Goal: Task Accomplishment & Management: Complete application form

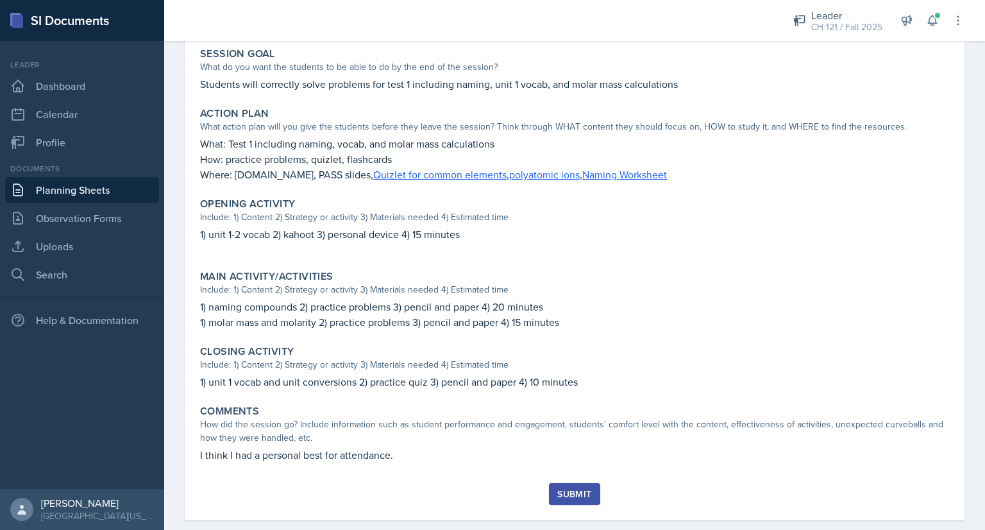
scroll to position [252, 0]
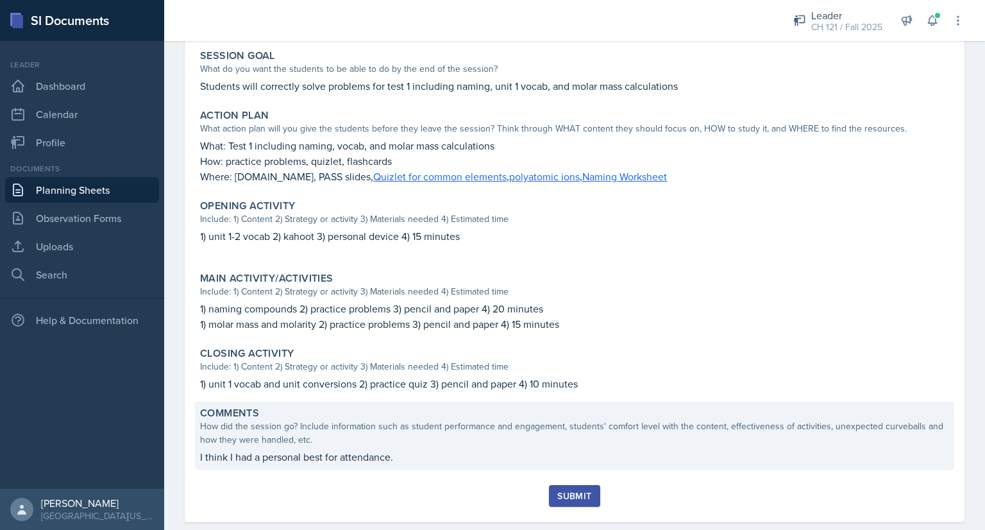
click at [417, 459] on p "I think I had a personal best for attendance." at bounding box center [574, 456] width 749 height 15
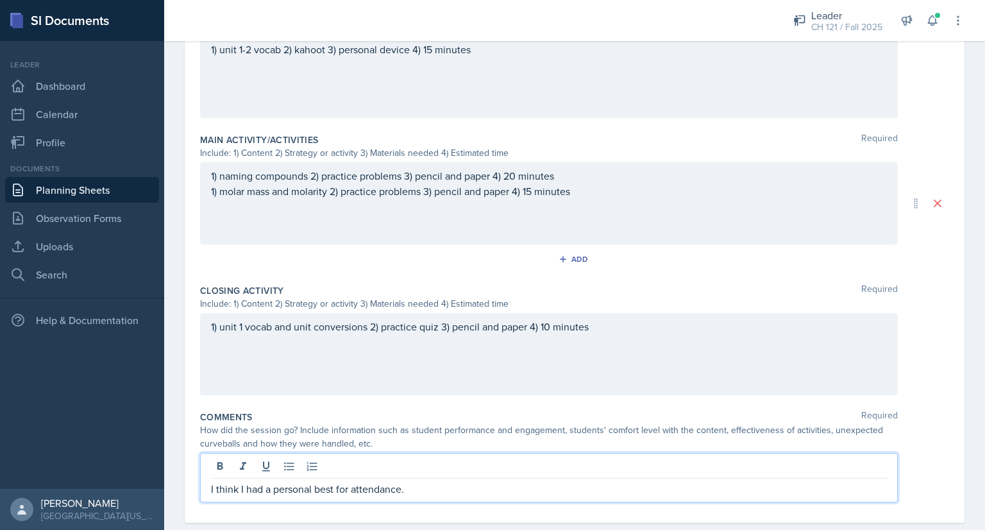
click at [412, 481] on p "I think I had a personal best for attendance." at bounding box center [549, 488] width 676 height 15
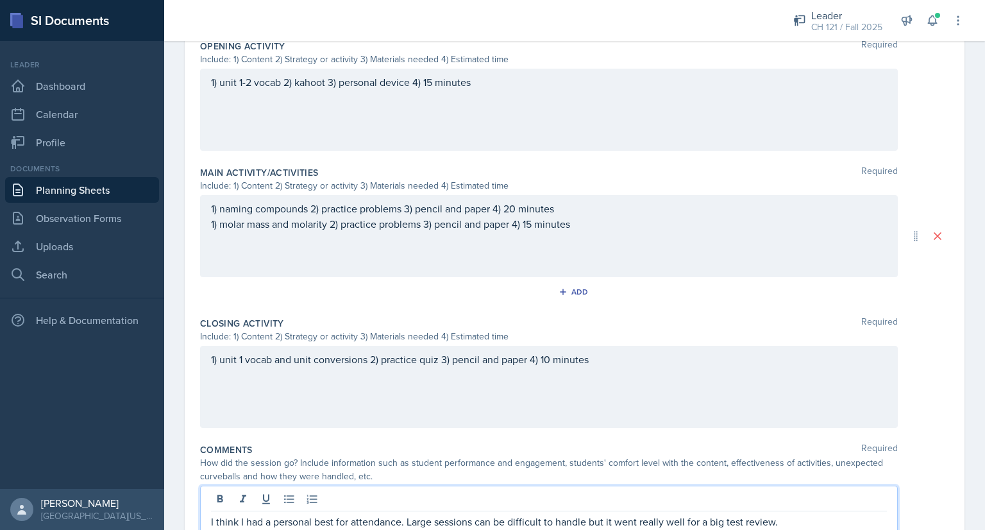
scroll to position [511, 0]
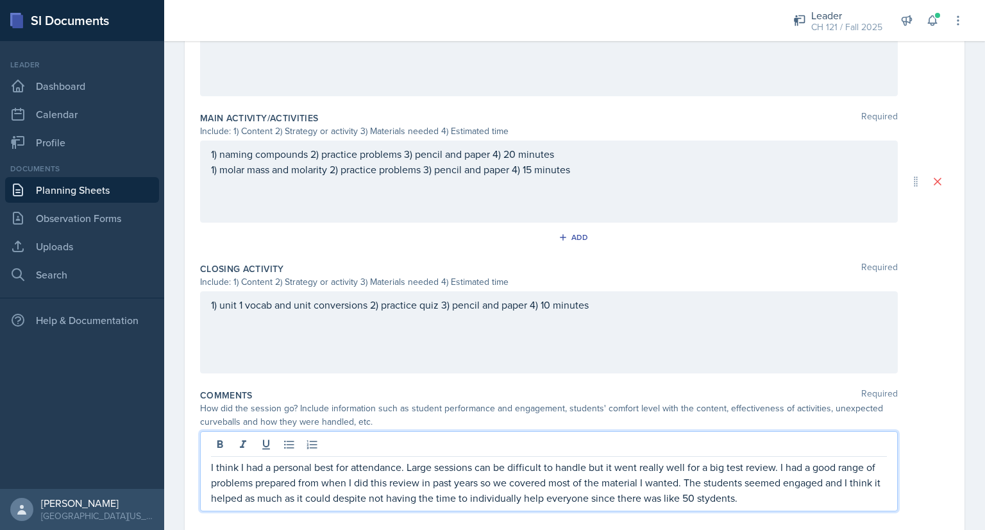
click at [717, 494] on p "I think I had a personal best for attendance. Large sessions can be difficult t…" at bounding box center [549, 482] width 676 height 46
click at [676, 497] on p "I think I had a personal best for attendance. Large sessions can be difficult t…" at bounding box center [549, 482] width 676 height 46
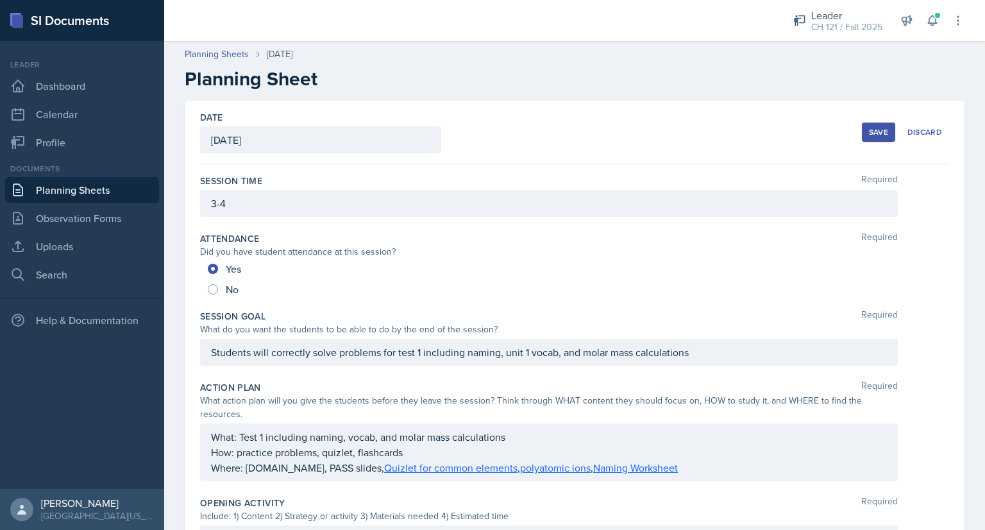
click at [872, 127] on div "Save" at bounding box center [878, 132] width 19 height 10
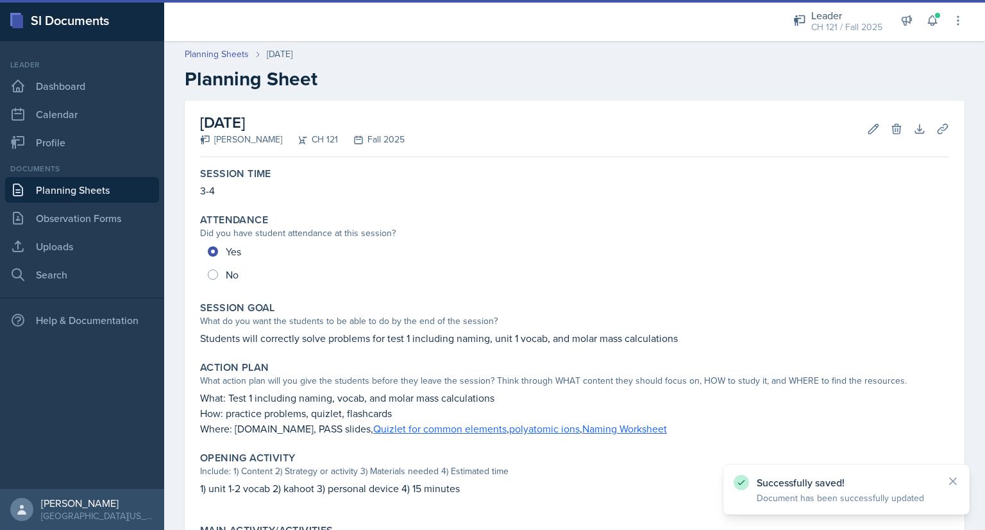
scroll to position [305, 0]
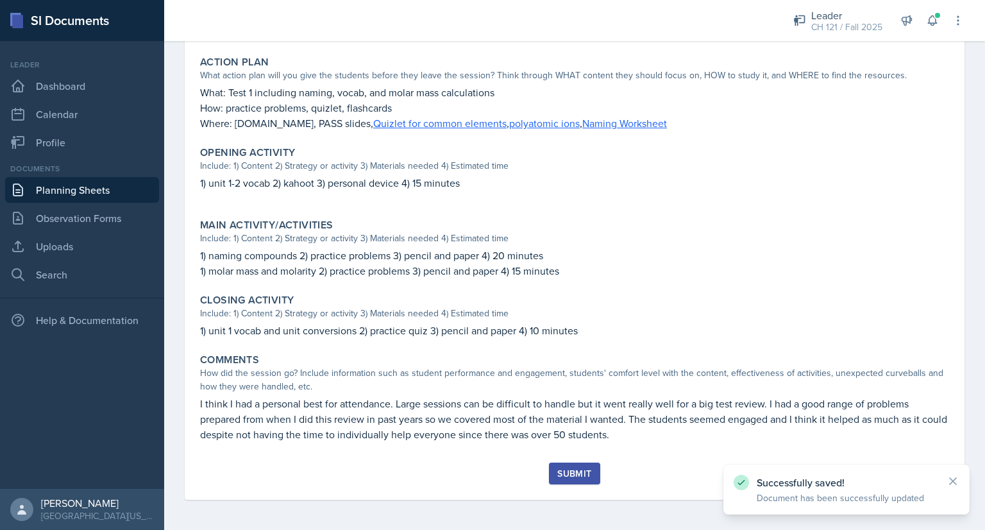
click at [580, 468] on div "Submit" at bounding box center [574, 473] width 34 height 10
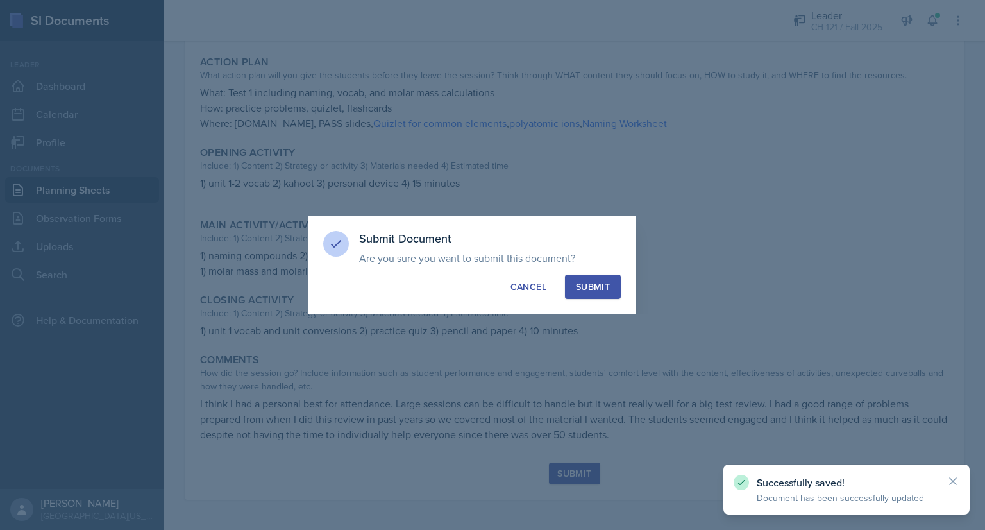
click at [601, 289] on div "Submit" at bounding box center [593, 286] width 34 height 13
radio input "true"
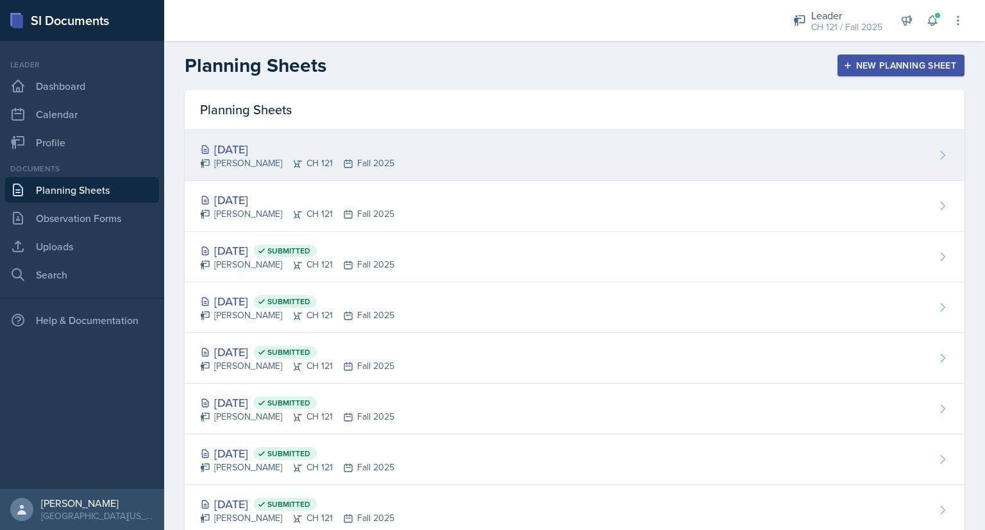
click at [272, 149] on div "Sep 9th, 2025" at bounding box center [297, 148] width 194 height 17
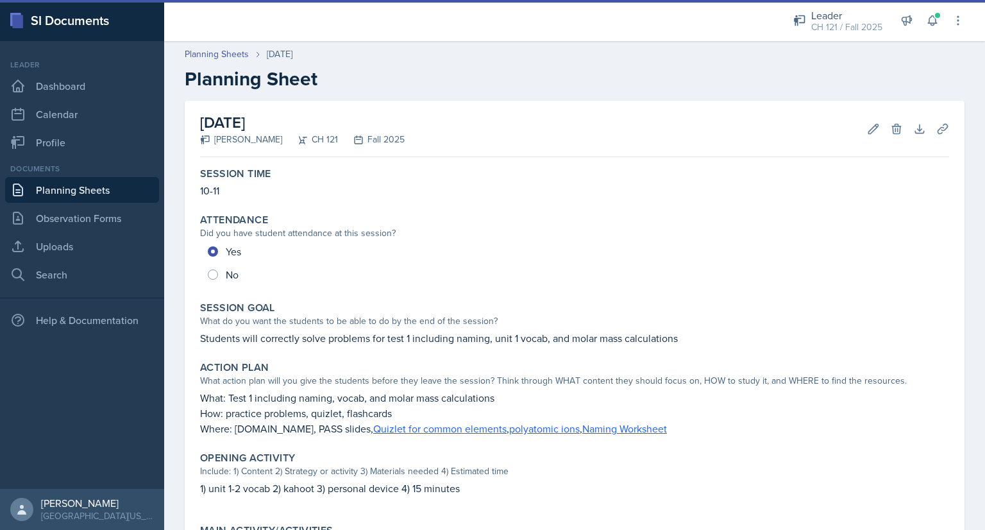
scroll to position [287, 0]
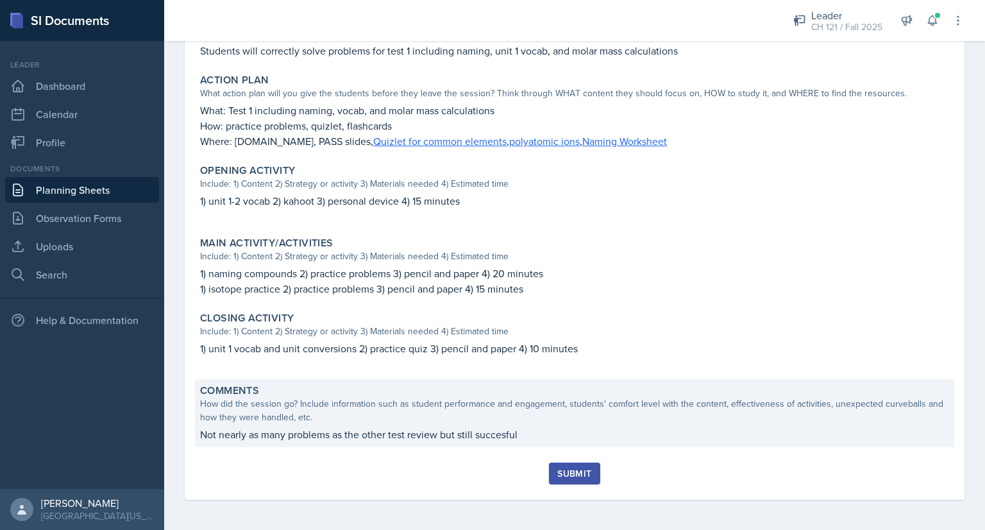
click at [315, 434] on p "Not nearly as many problems as the other test review but still succesful" at bounding box center [574, 433] width 749 height 15
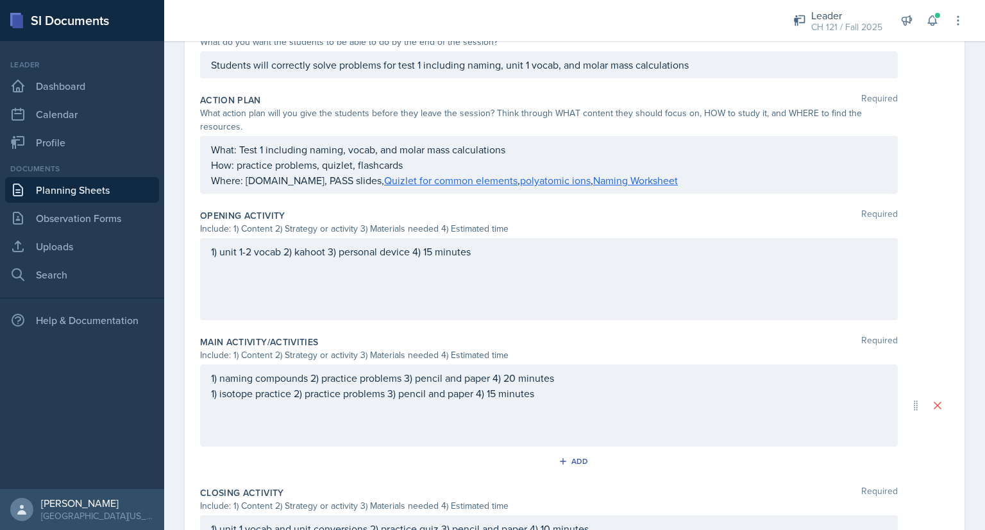
scroll to position [489, 0]
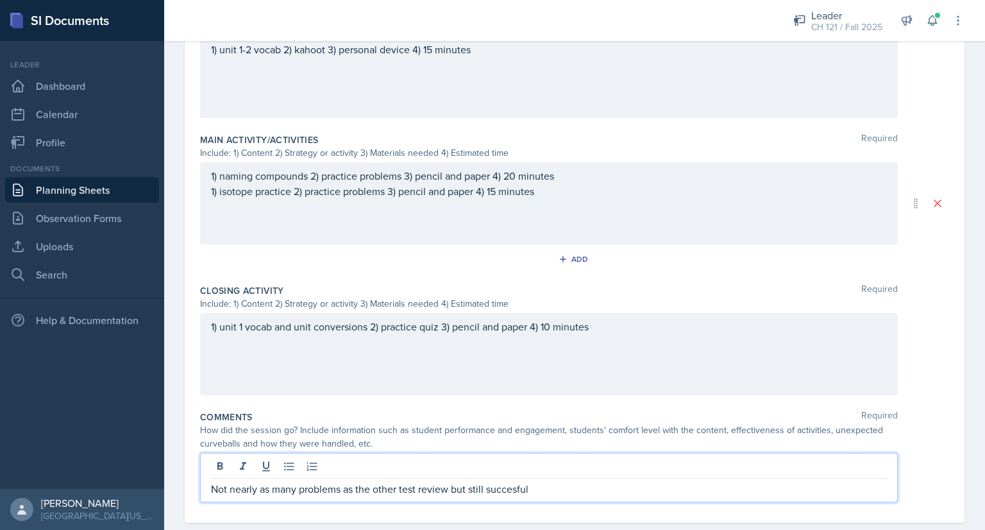
click at [315, 481] on p "Not nearly as many problems as the other test review but still succesful" at bounding box center [549, 488] width 676 height 15
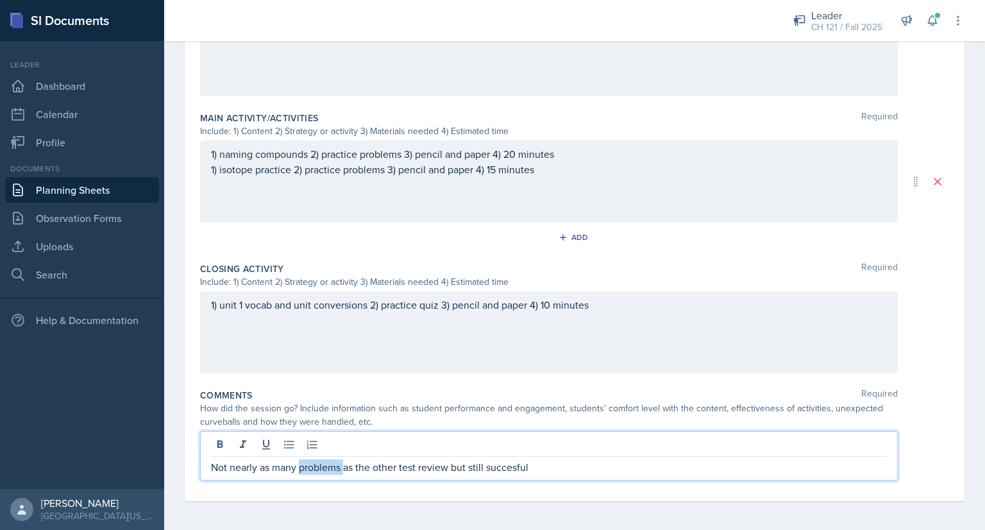
click at [315, 464] on p "Not nearly as many problems as the other test review but still succesful" at bounding box center [549, 466] width 676 height 15
click at [521, 466] on p "Not nearly as many people came as the other test review but still succesful" at bounding box center [549, 466] width 676 height 15
click at [565, 471] on p "Not nearly as many people came as the other test review but it was still a succ…" at bounding box center [549, 466] width 676 height 15
click at [659, 466] on p "Not nearly as many people came as the other test review but it was still a succ…" at bounding box center [549, 466] width 676 height 15
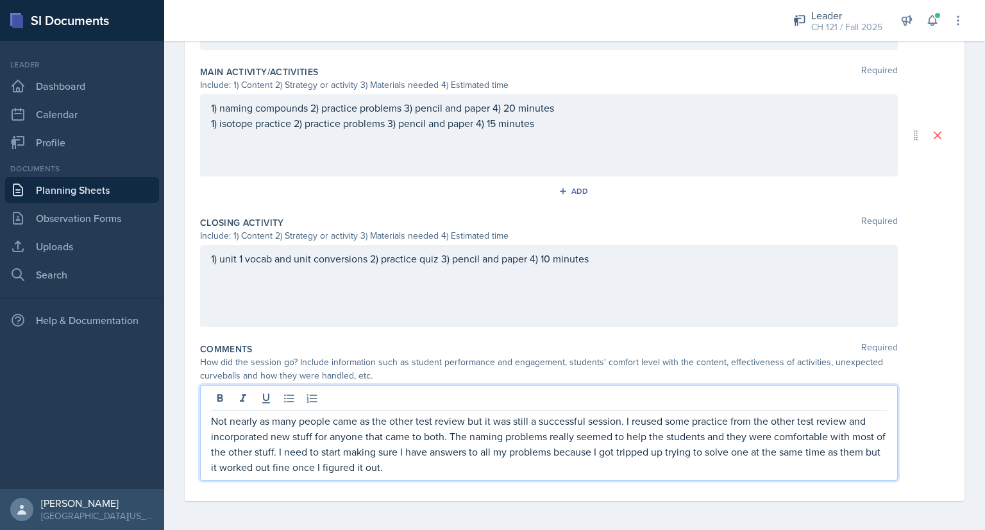
scroll to position [0, 0]
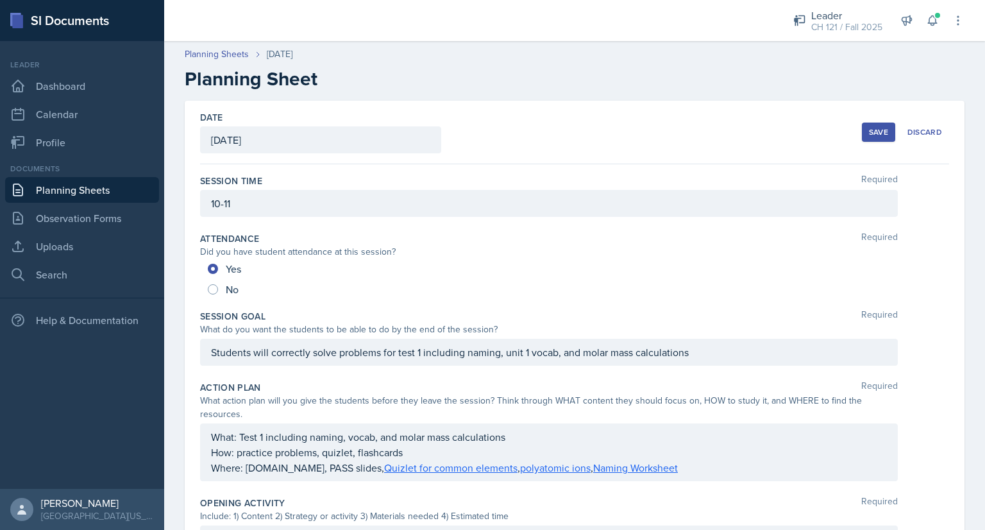
click at [869, 130] on div "Save" at bounding box center [878, 132] width 19 height 10
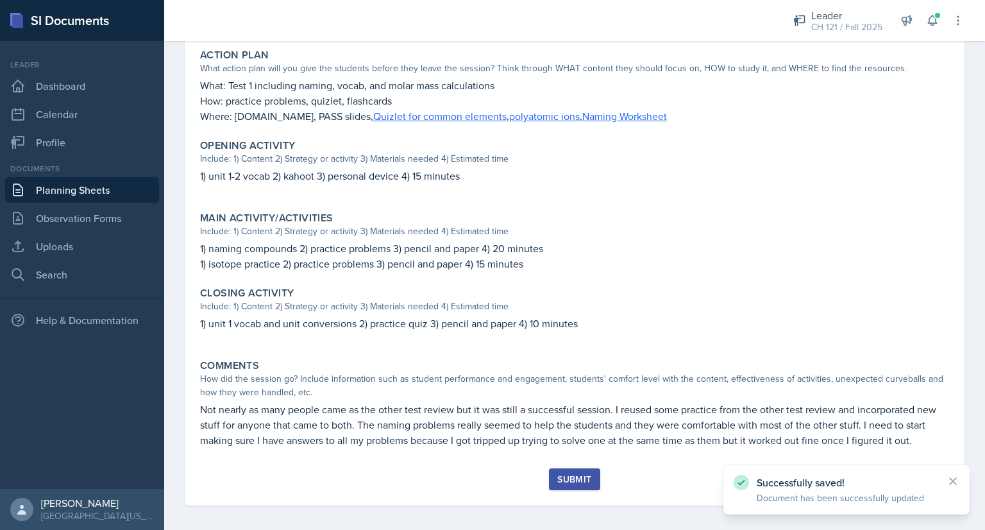
scroll to position [318, 0]
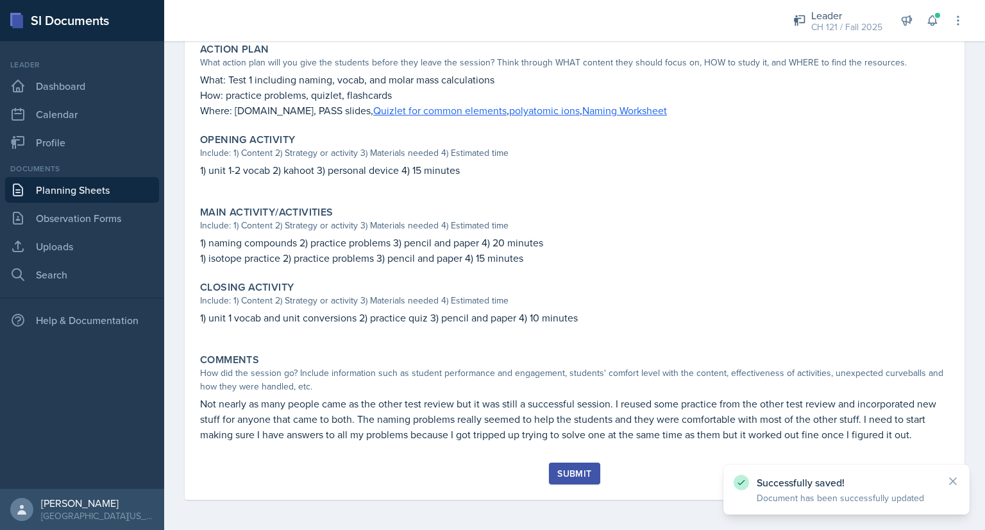
click at [581, 470] on div "Submit" at bounding box center [574, 473] width 34 height 10
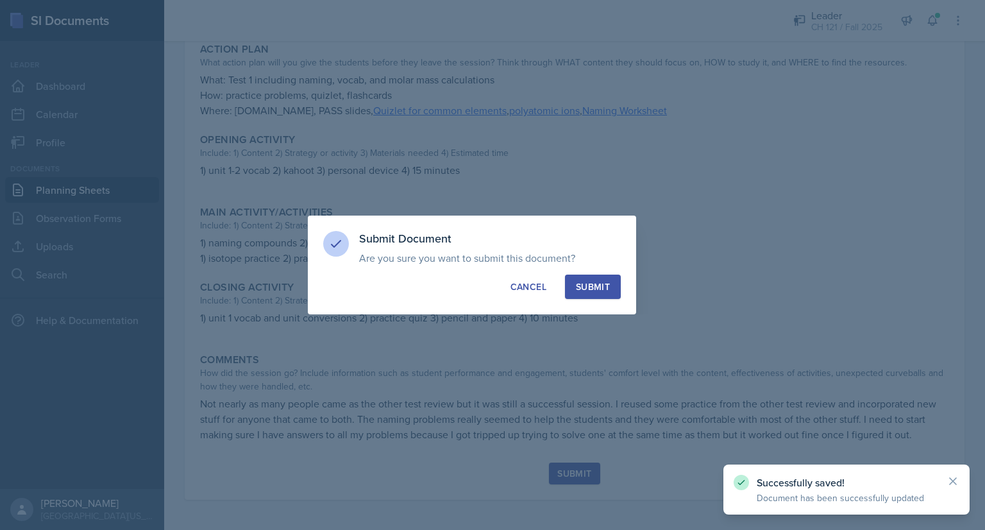
click at [597, 290] on div "Submit" at bounding box center [593, 286] width 34 height 13
radio input "true"
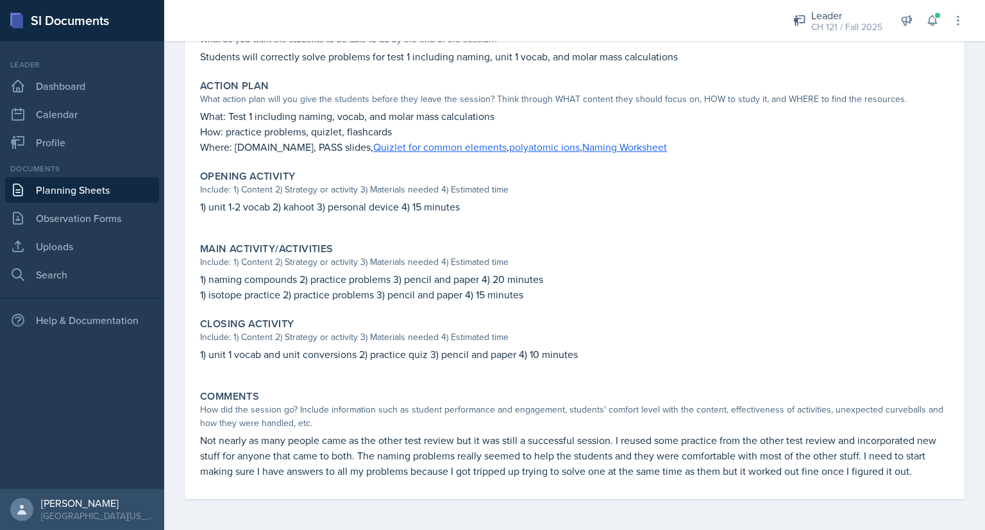
click at [123, 187] on link "Planning Sheets" at bounding box center [82, 190] width 154 height 26
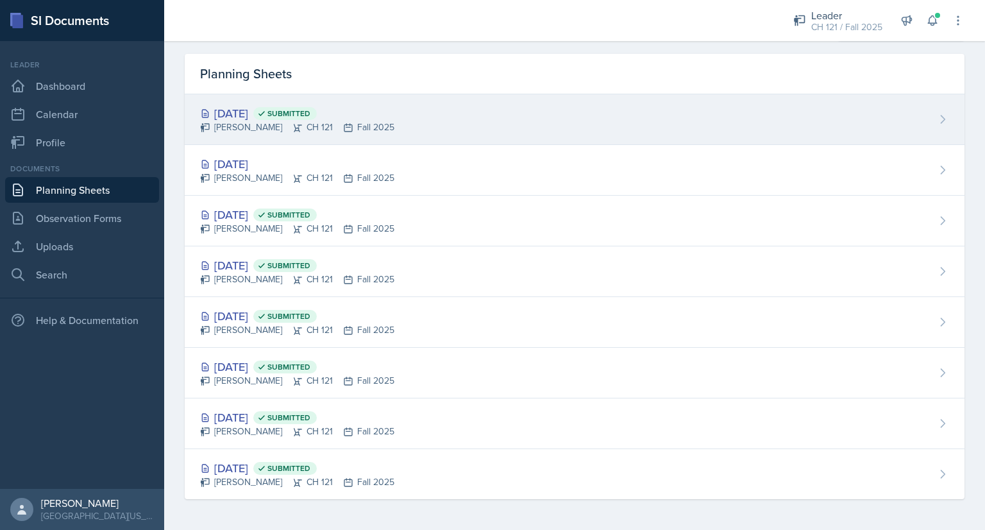
scroll to position [35, 0]
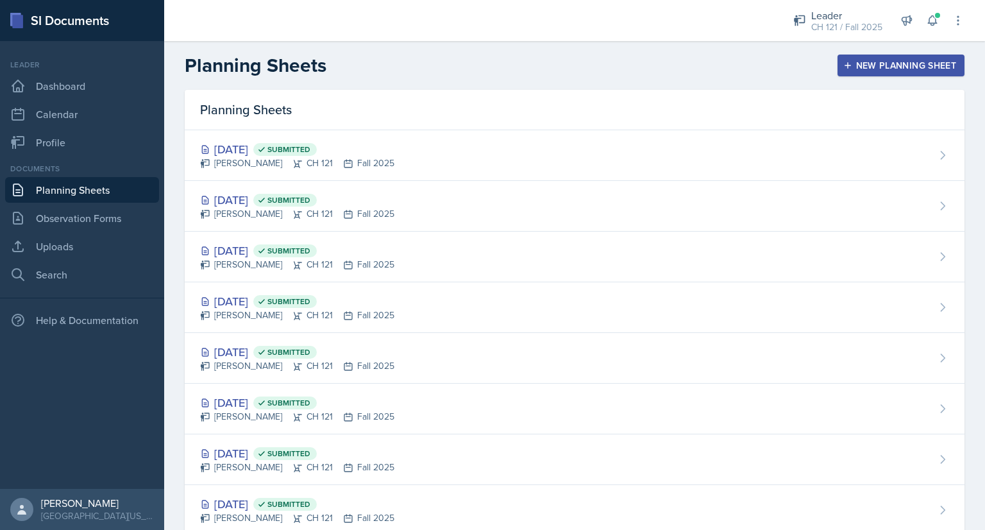
click at [872, 69] on div "New Planning Sheet" at bounding box center [901, 65] width 110 height 10
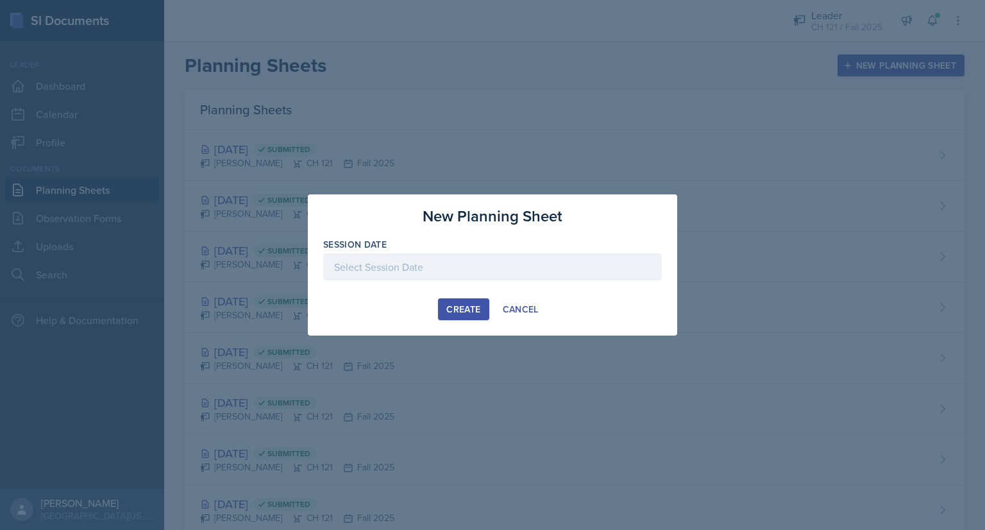
click at [503, 261] on div at bounding box center [492, 266] width 339 height 27
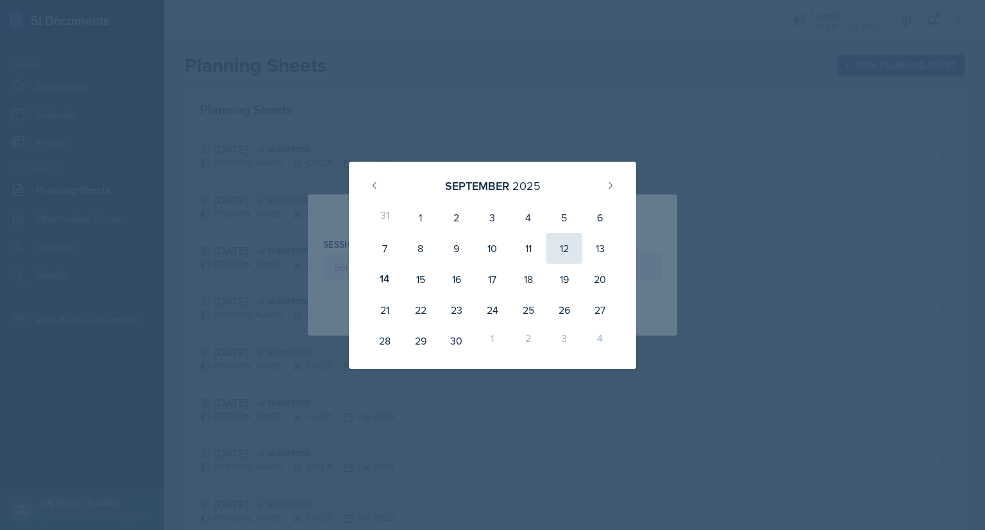
click at [562, 245] on div "12" at bounding box center [564, 248] width 36 height 31
type input "September 12th, 2025"
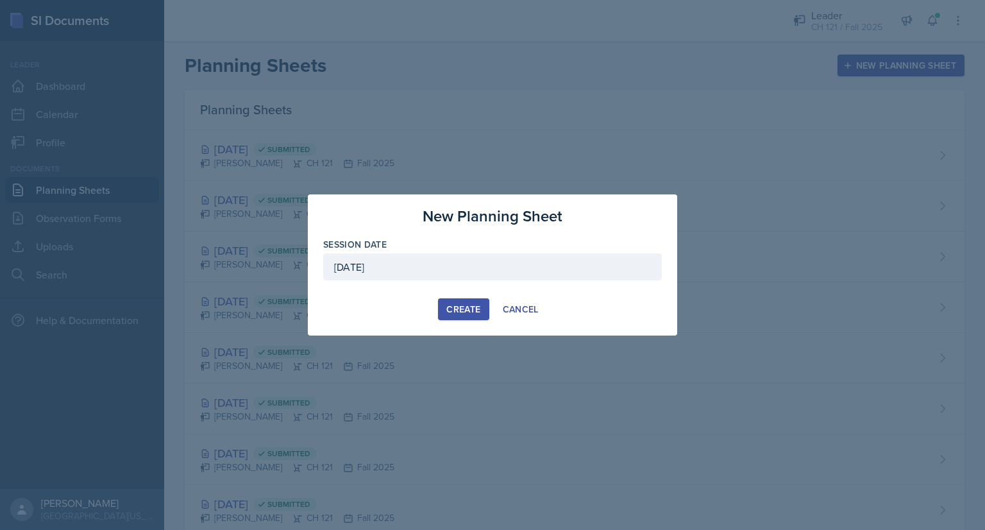
click at [455, 311] on div "Create" at bounding box center [463, 309] width 34 height 10
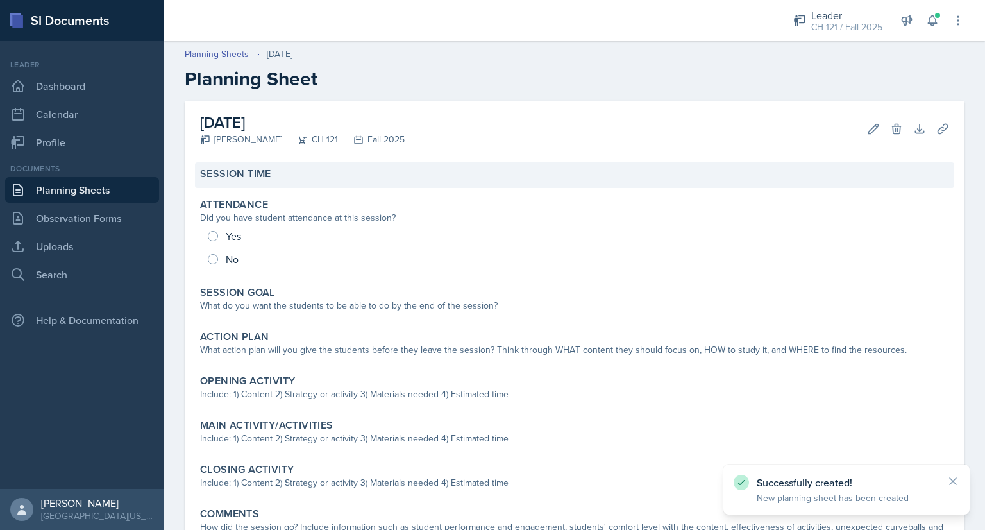
click at [396, 183] on div "Session Time" at bounding box center [574, 175] width 759 height 26
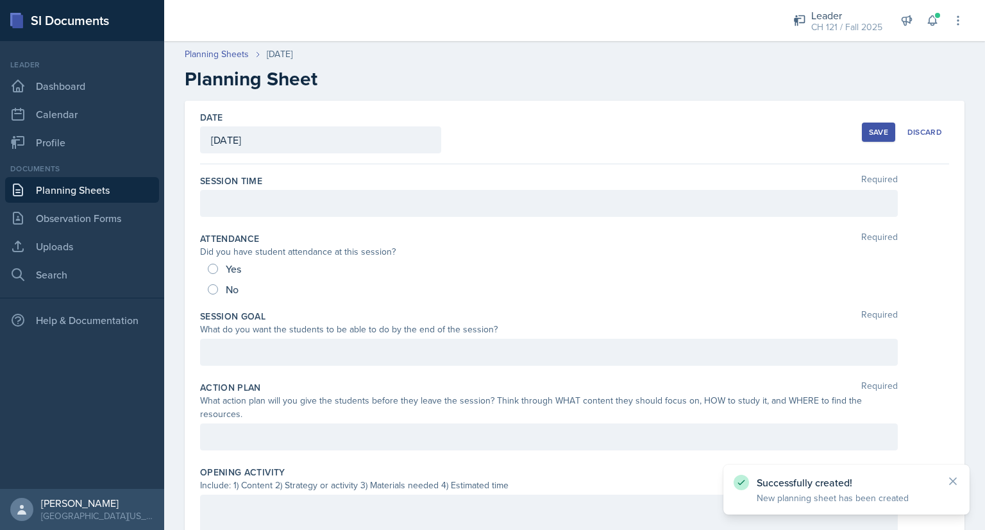
click at [370, 199] on div at bounding box center [549, 203] width 698 height 27
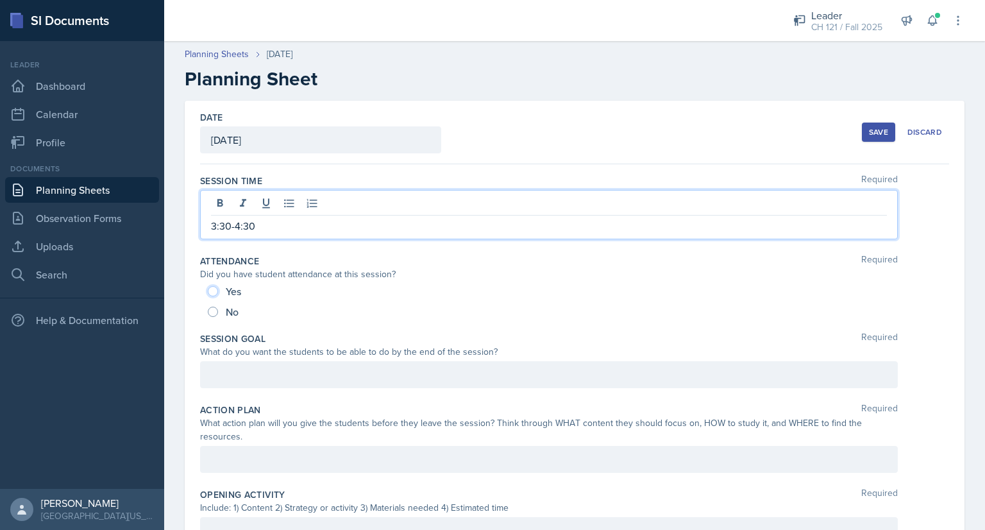
click at [212, 291] on input "Yes" at bounding box center [213, 291] width 10 height 10
radio input "true"
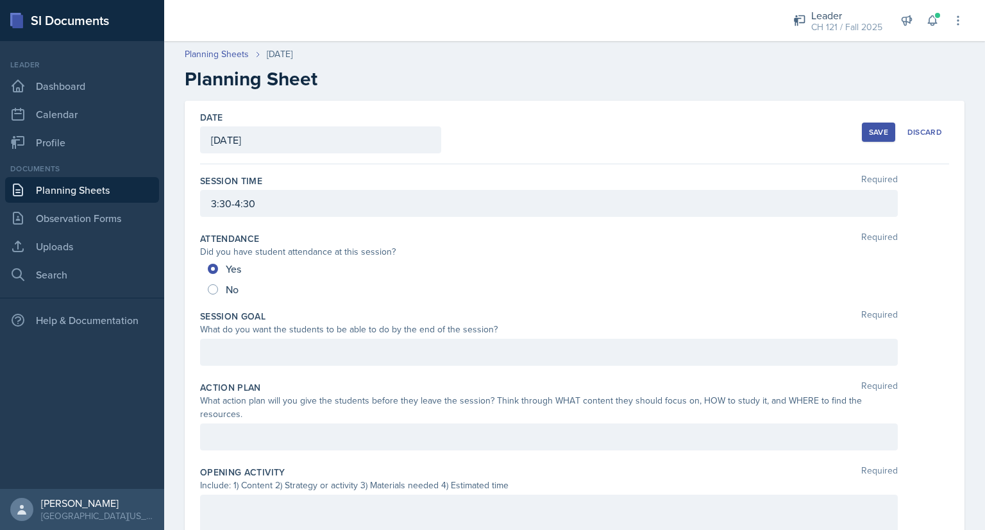
click at [365, 351] on div at bounding box center [549, 352] width 698 height 27
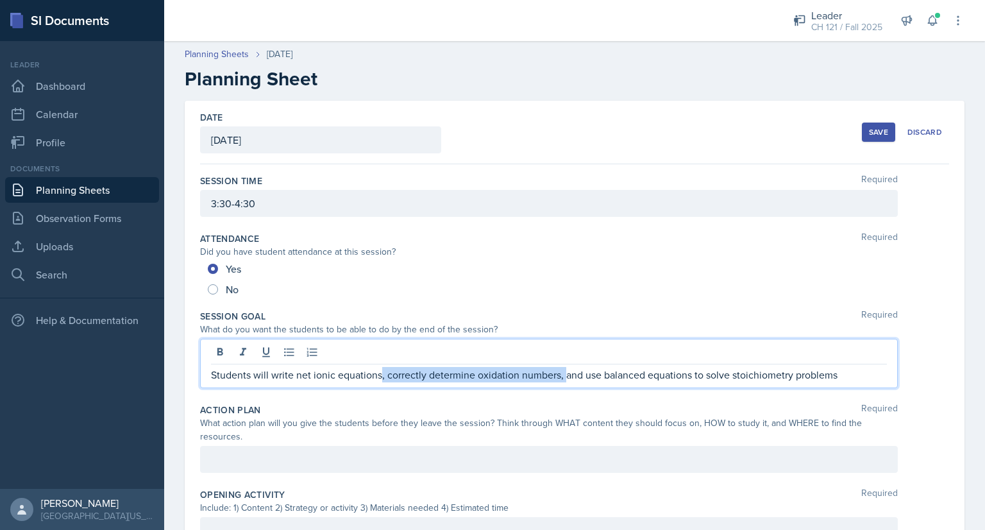
drag, startPoint x: 380, startPoint y: 374, endPoint x: 562, endPoint y: 383, distance: 182.4
click at [562, 383] on div "Students will write net ionic equations, correctly determine oxidation numbers,…" at bounding box center [549, 363] width 698 height 49
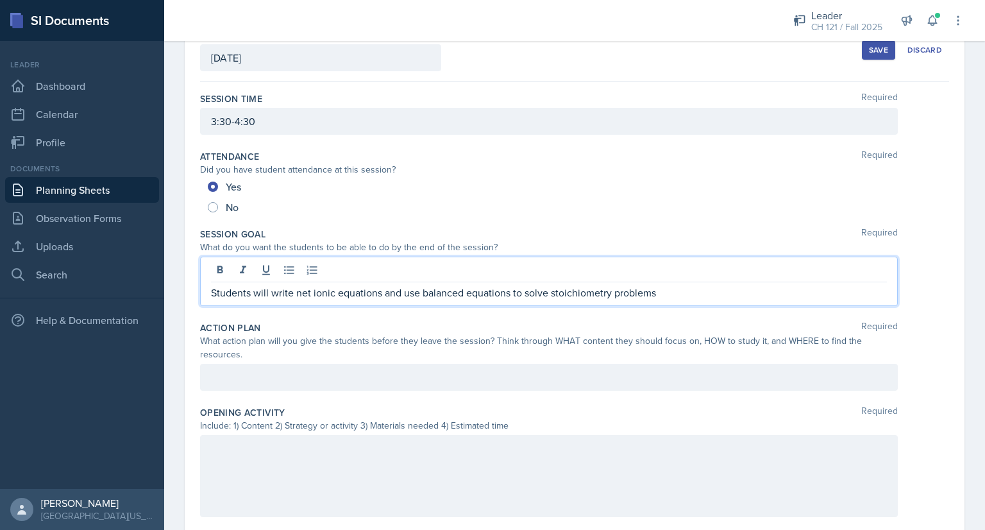
scroll to position [87, 0]
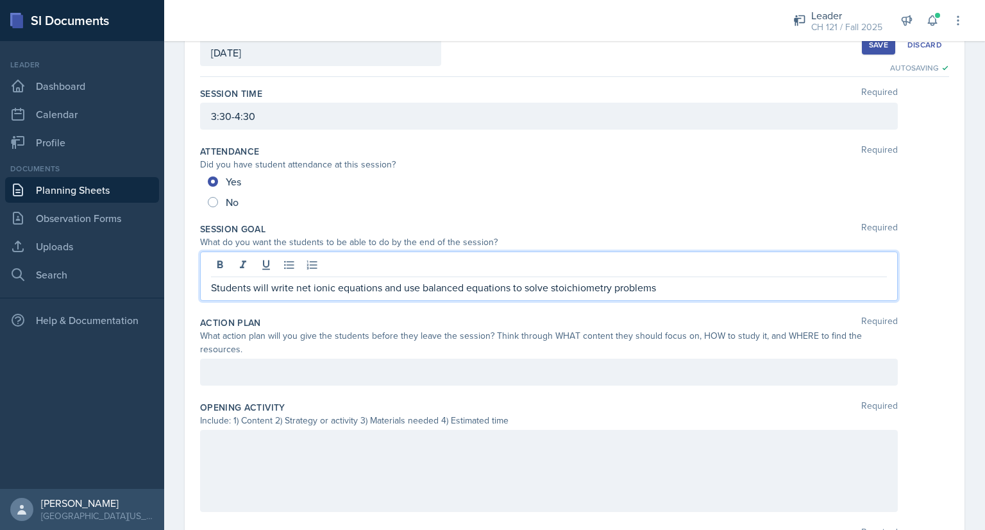
click at [308, 374] on div at bounding box center [549, 371] width 698 height 27
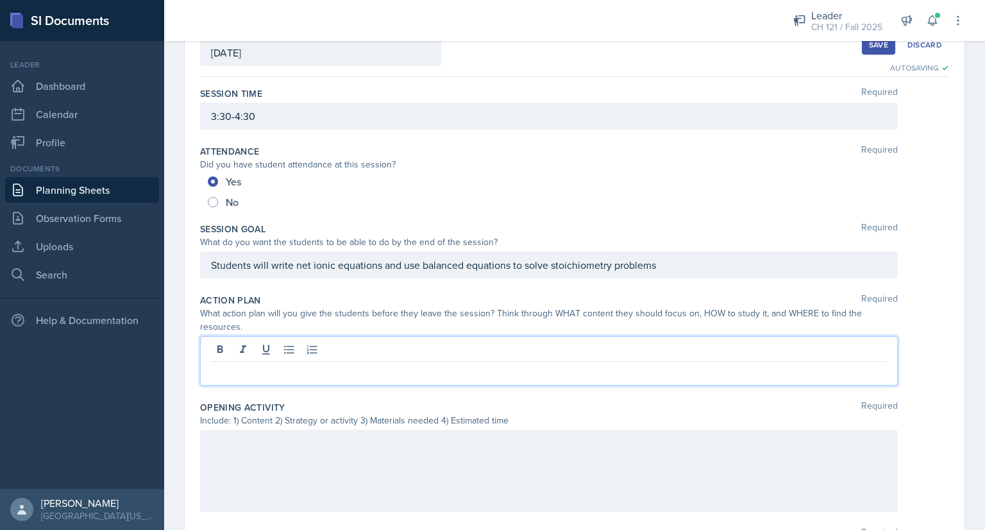
scroll to position [65, 0]
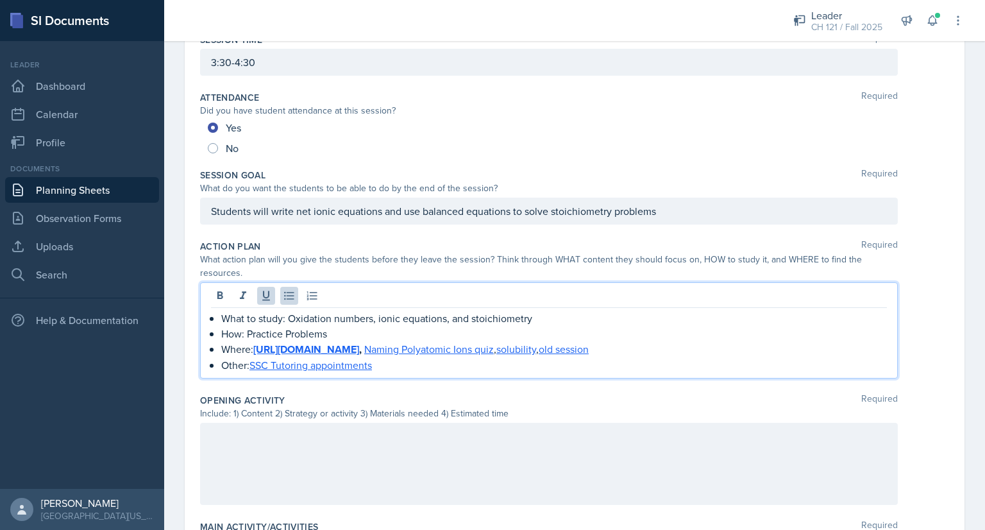
click at [380, 434] on p at bounding box center [549, 435] width 676 height 15
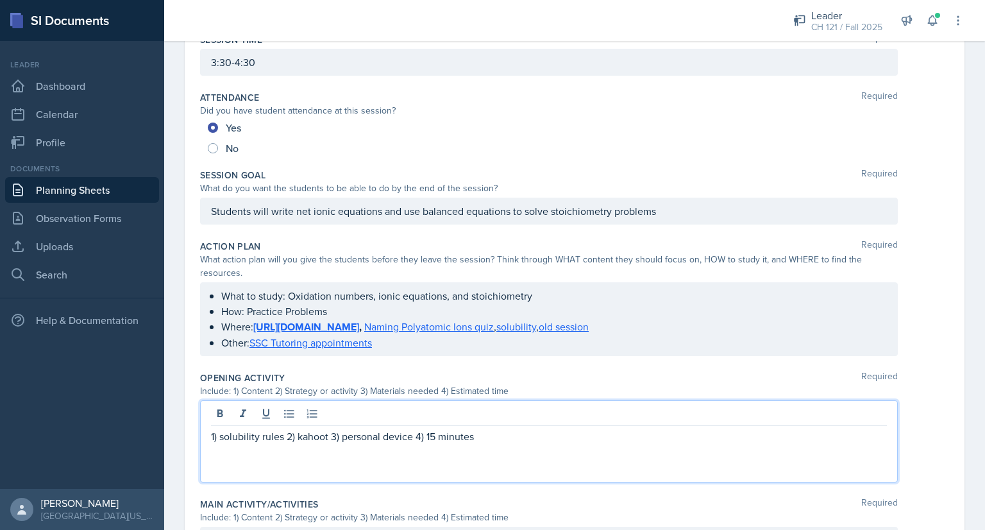
scroll to position [505, 0]
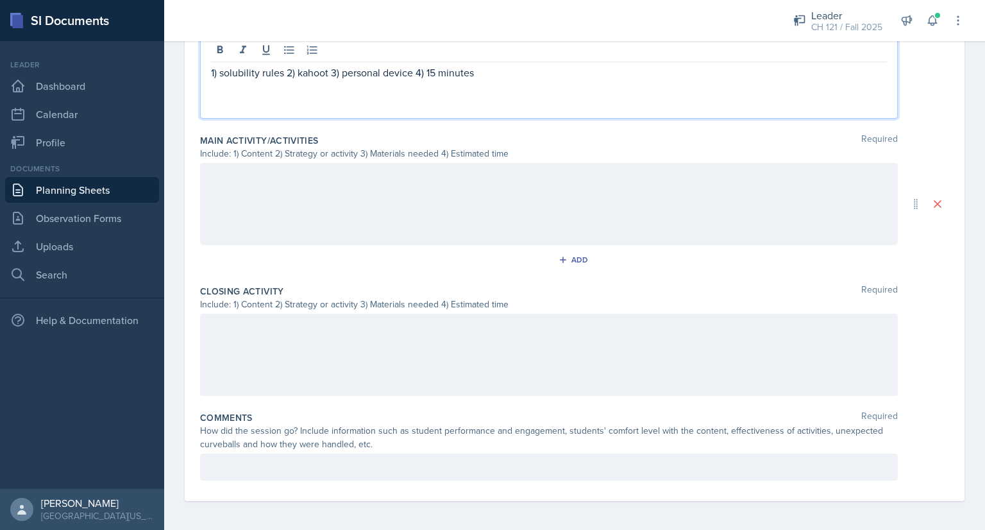
click at [357, 475] on div at bounding box center [549, 466] width 698 height 27
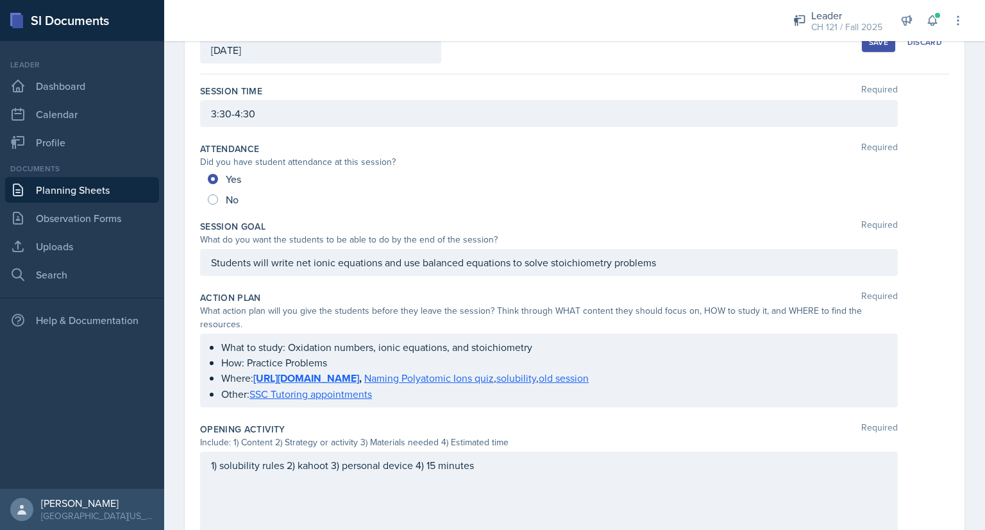
scroll to position [201, 0]
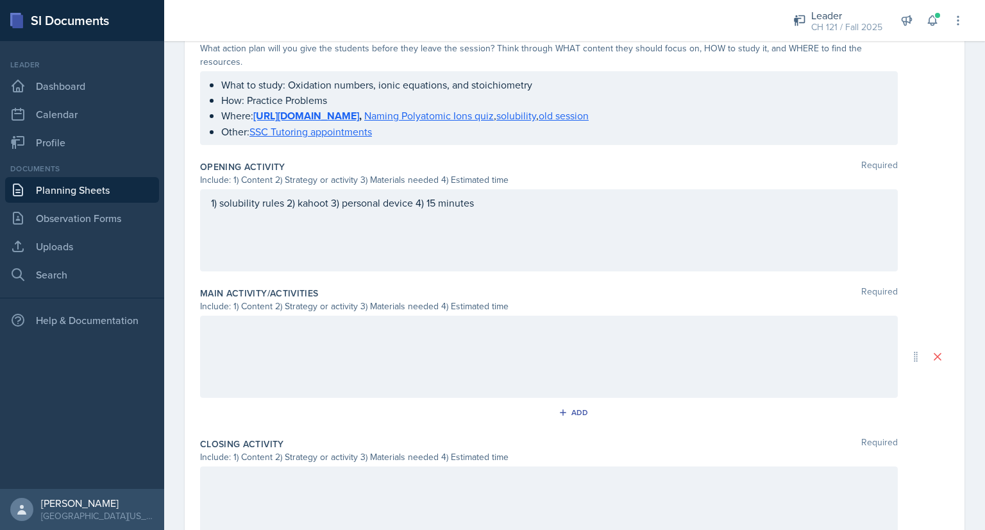
click at [391, 355] on div at bounding box center [549, 356] width 698 height 82
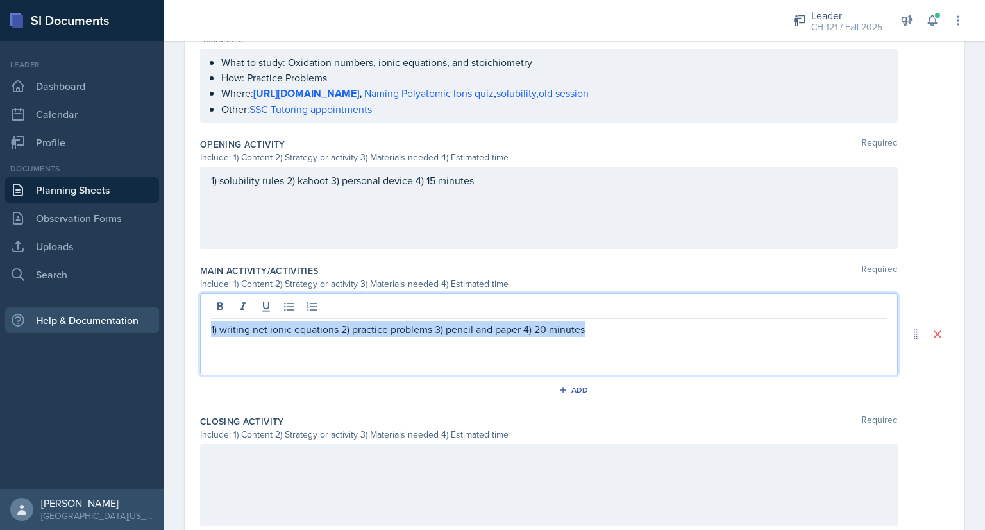
drag, startPoint x: 618, startPoint y: 326, endPoint x: 149, endPoint y: 325, distance: 469.4
click at [149, 325] on div "SI Documents Leader Dashboard Calendar Profile Documents Planning Sheets Observ…" at bounding box center [492, 265] width 985 height 530
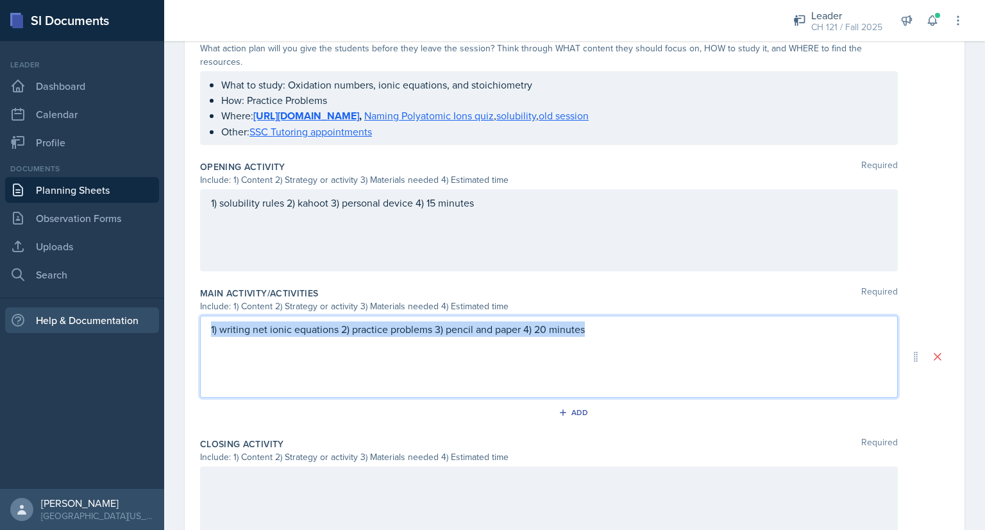
copy p "1) writing net ionic equations 2) practice problems 3) pencil and paper 4) 20 m…"
click at [616, 326] on p "1) writing net ionic equations 2) practice problems 3) pencil and paper 4) 20 m…" at bounding box center [549, 328] width 676 height 15
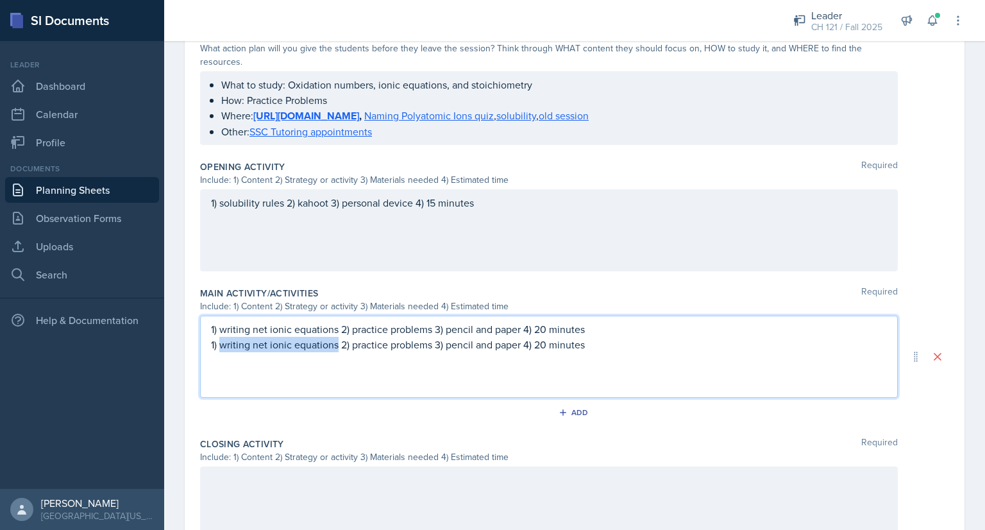
drag, startPoint x: 337, startPoint y: 344, endPoint x: 222, endPoint y: 344, distance: 114.8
click at [222, 344] on p "1) writing net ionic equations 2) practice problems 3) pencil and paper 4) 20 m…" at bounding box center [549, 344] width 676 height 15
click at [515, 344] on p "1) balancing equations 2) practice problems 3) pencil and paper 4) 20 minutes" at bounding box center [549, 344] width 676 height 15
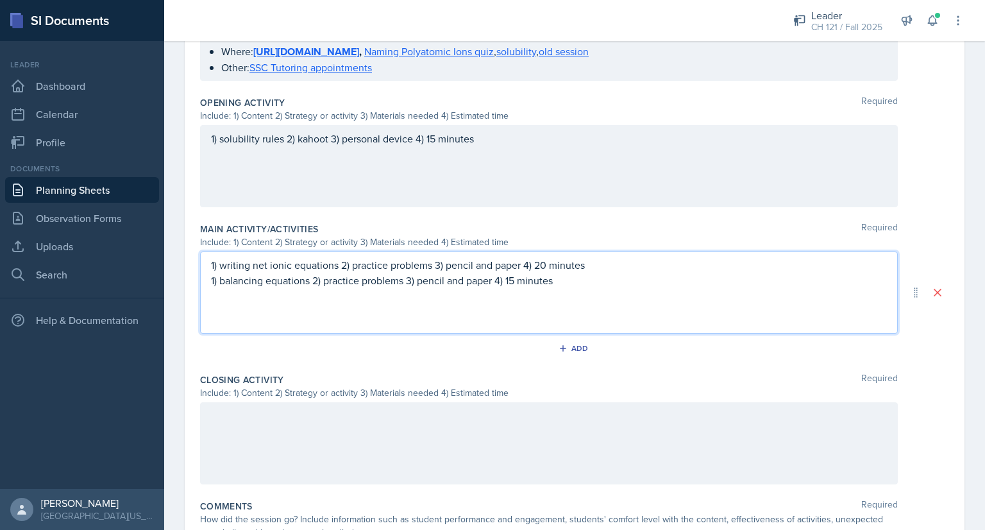
scroll to position [417, 0]
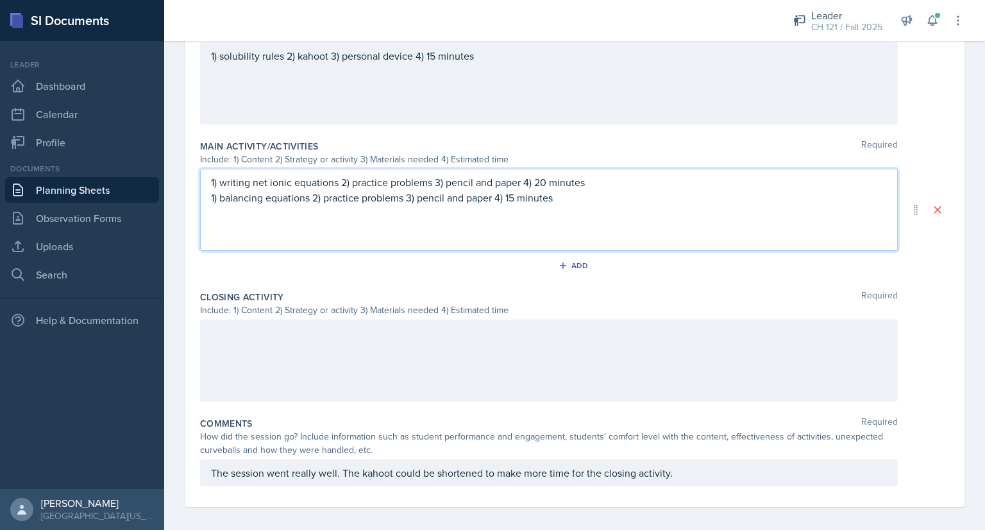
click at [380, 347] on div at bounding box center [549, 360] width 698 height 82
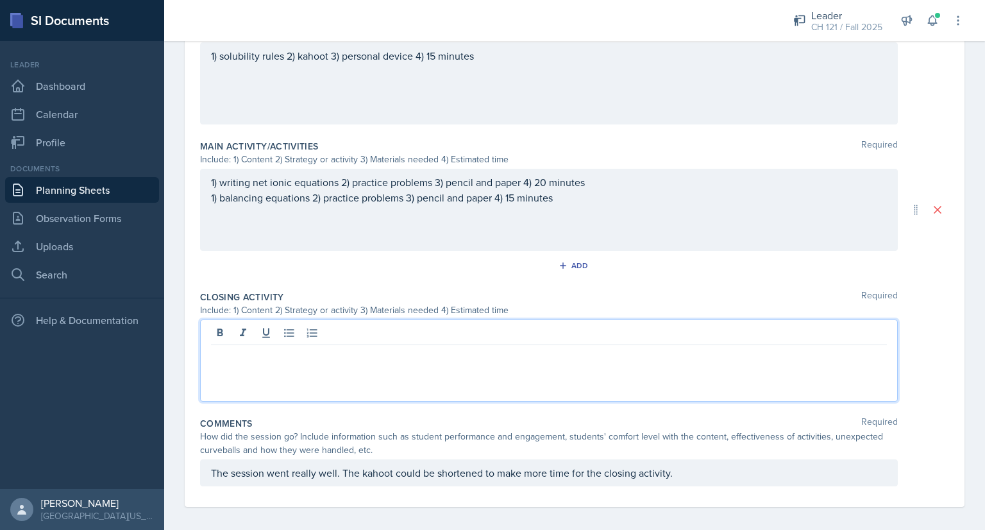
scroll to position [505, 0]
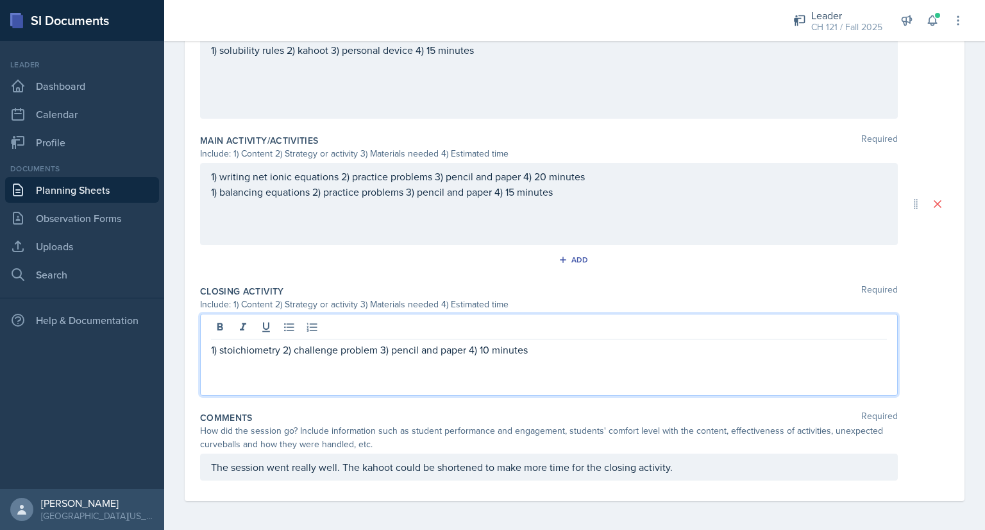
click at [687, 462] on p "The session went really well. The kahoot could be shortened to make more time f…" at bounding box center [549, 466] width 676 height 15
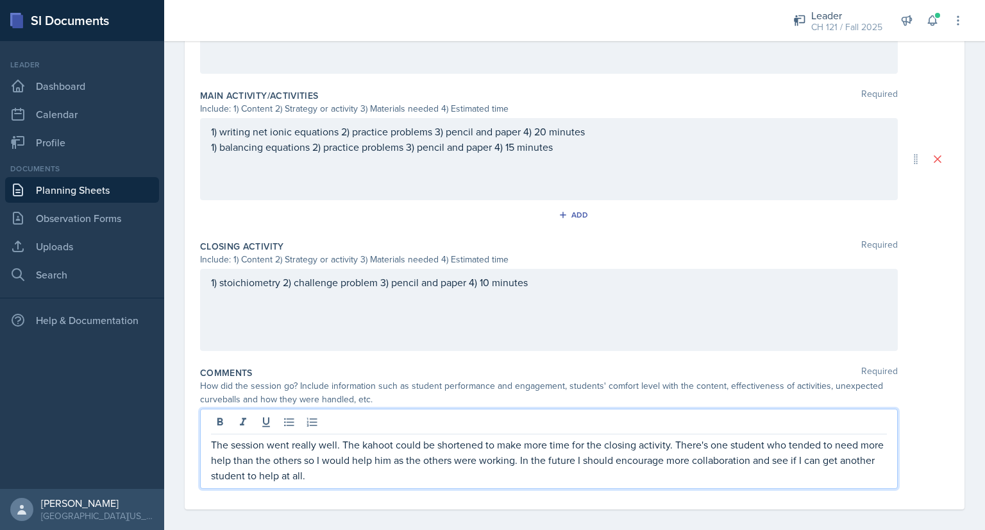
scroll to position [0, 0]
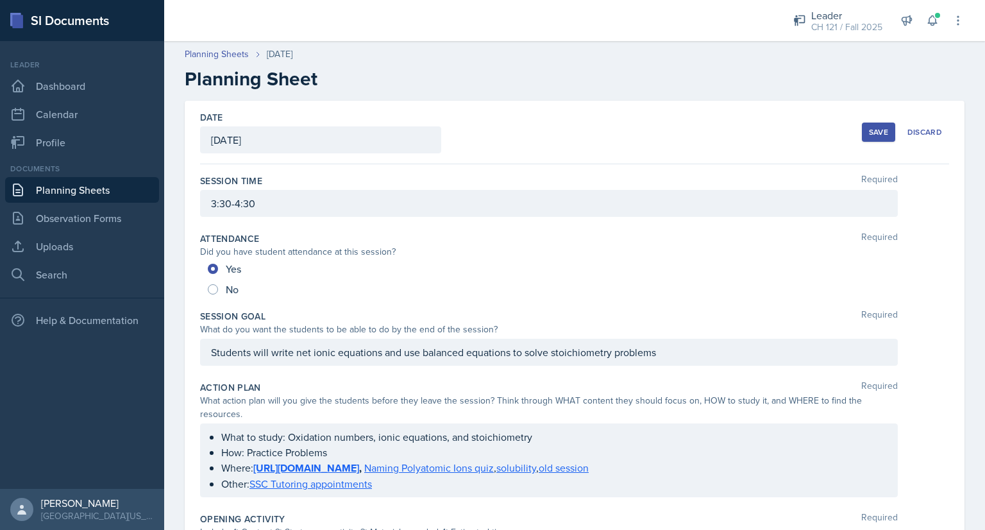
click at [862, 134] on button "Save" at bounding box center [878, 131] width 33 height 19
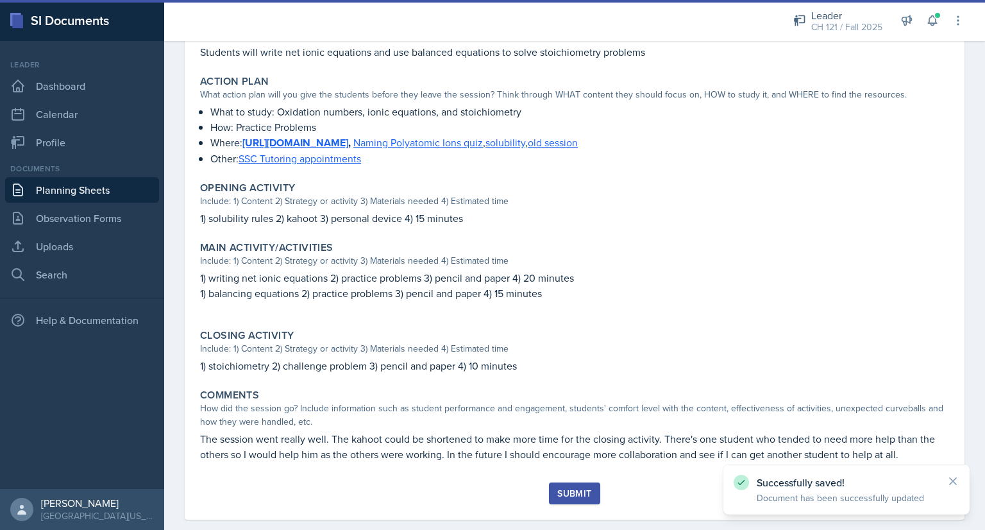
scroll to position [305, 0]
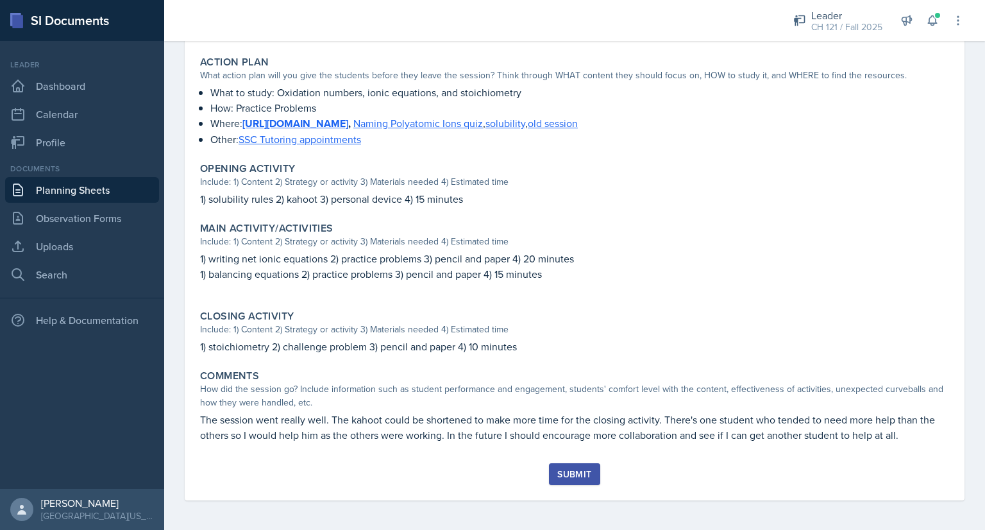
click at [568, 475] on div "Submit" at bounding box center [574, 474] width 34 height 10
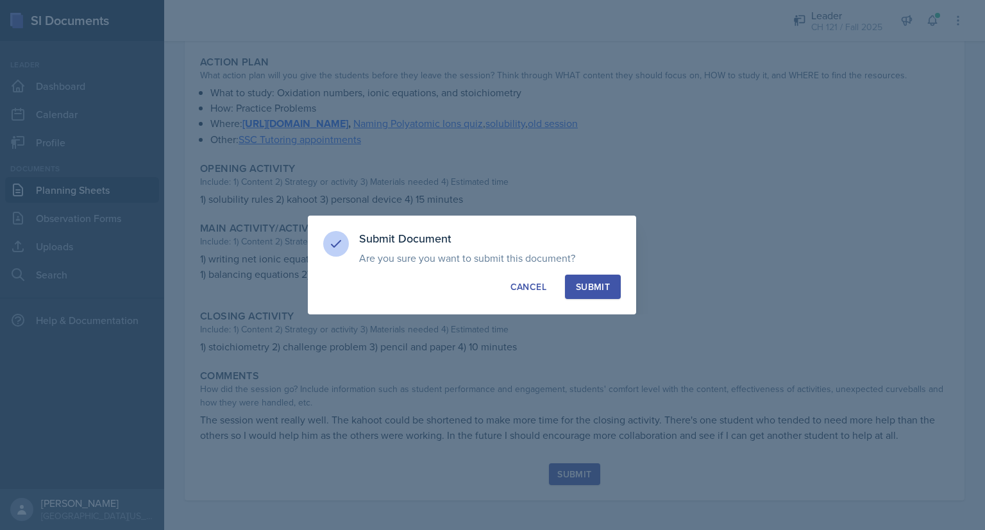
click at [595, 287] on div "Submit" at bounding box center [593, 286] width 34 height 13
radio input "true"
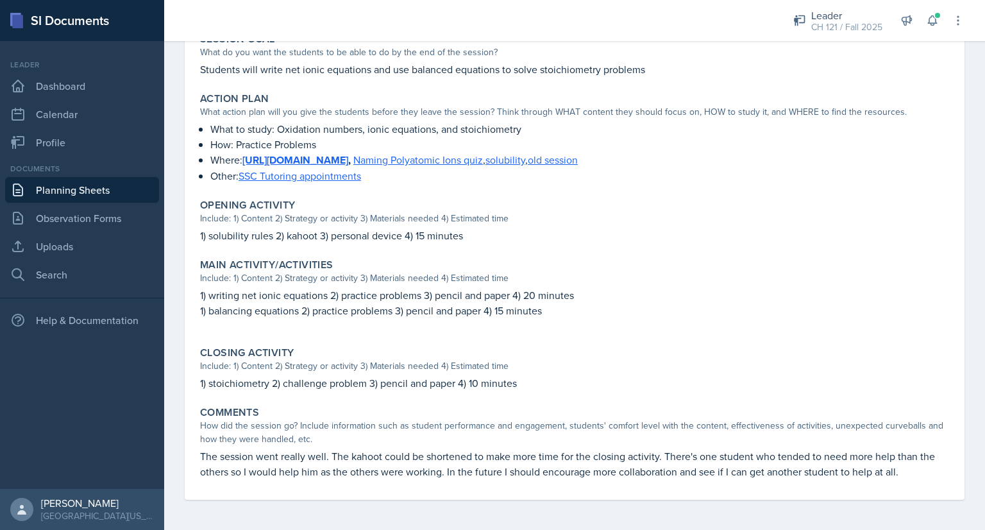
click at [107, 190] on link "Planning Sheets" at bounding box center [82, 190] width 154 height 26
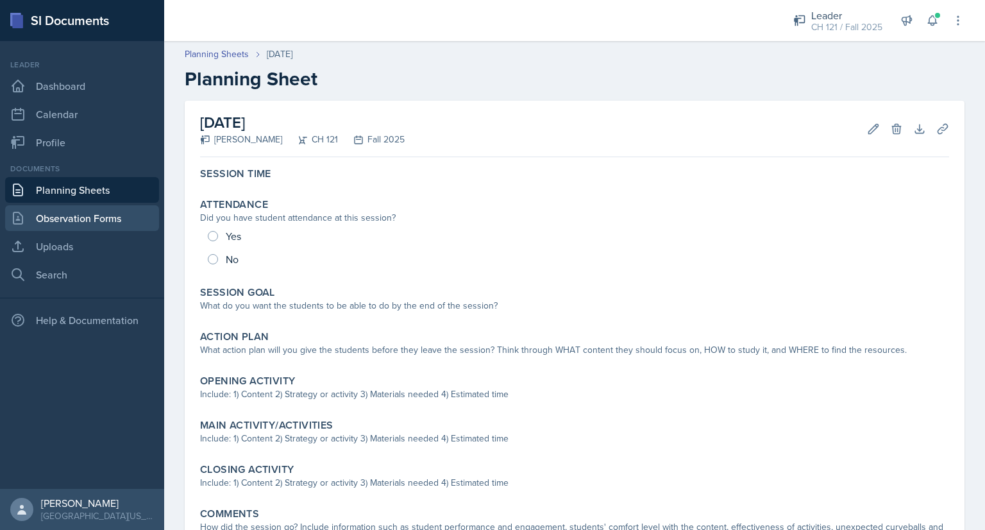
click at [51, 223] on link "Observation Forms" at bounding box center [82, 218] width 154 height 26
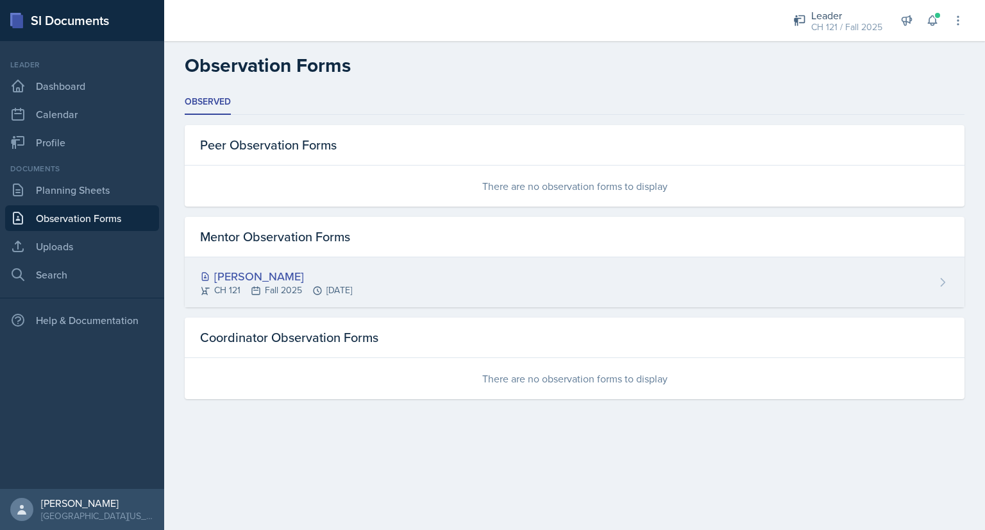
click at [294, 274] on div "[PERSON_NAME]" at bounding box center [276, 275] width 152 height 17
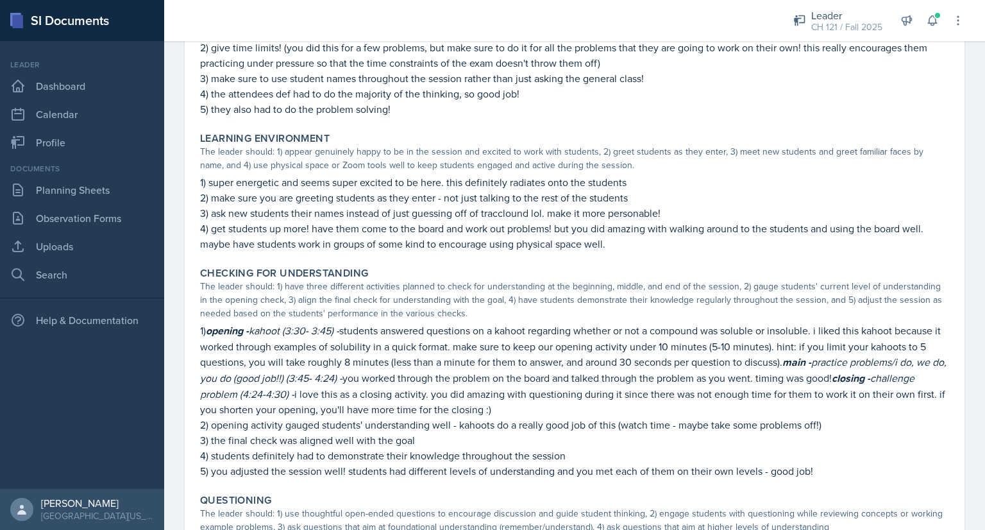
scroll to position [412, 0]
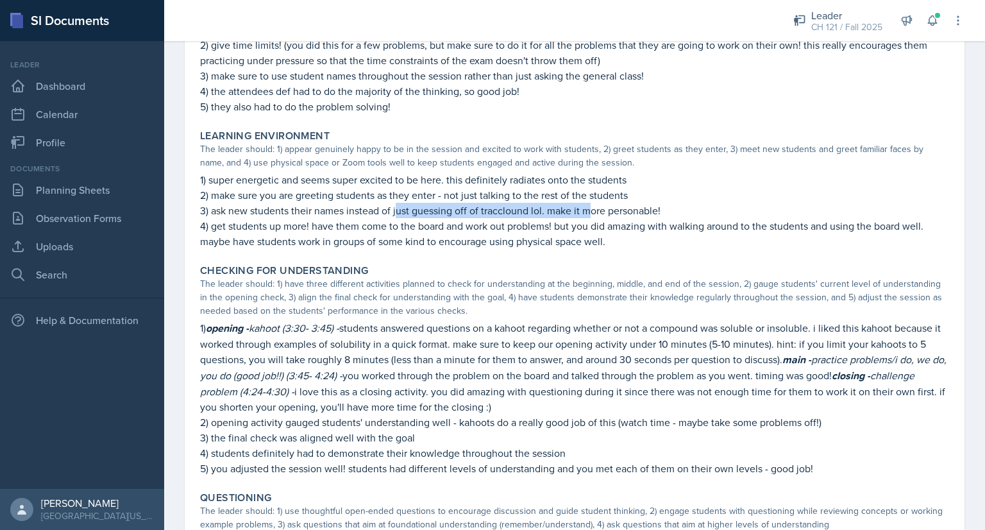
drag, startPoint x: 398, startPoint y: 206, endPoint x: 589, endPoint y: 209, distance: 191.8
click at [589, 209] on p "3) ask new students their names instead of just guessing off of tracclound lol.…" at bounding box center [574, 210] width 749 height 15
drag, startPoint x: 619, startPoint y: 212, endPoint x: 686, endPoint y: 213, distance: 67.3
click at [686, 213] on p "3) ask new students their names instead of just guessing off of tracclound lol.…" at bounding box center [574, 210] width 749 height 15
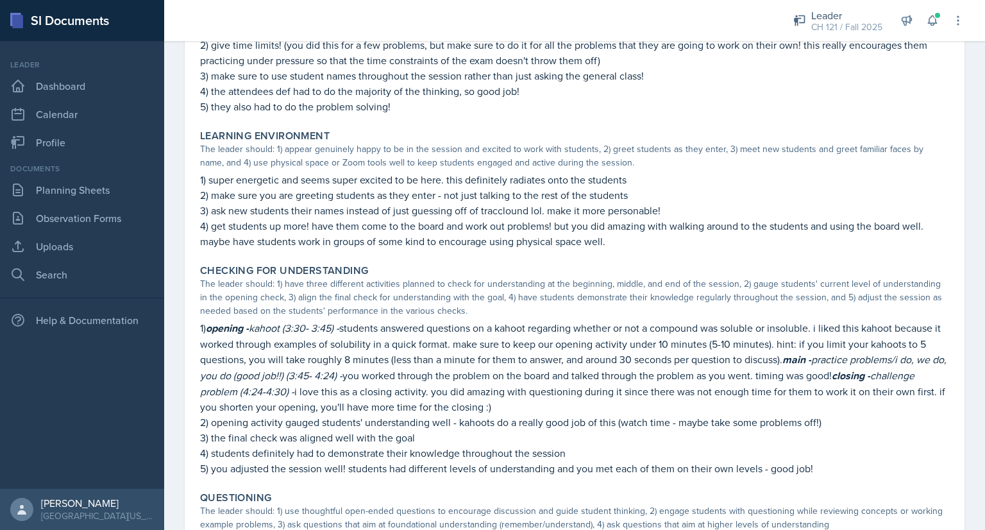
click at [601, 208] on p "3) ask new students their names instead of just guessing off of tracclound lol.…" at bounding box center [574, 210] width 749 height 15
drag, startPoint x: 573, startPoint y: 212, endPoint x: 344, endPoint y: 211, distance: 229.6
click at [344, 211] on p "3) ask new students their names instead of just guessing off of tracclound lol.…" at bounding box center [574, 210] width 749 height 15
click at [327, 375] on em "practice problems/i do, we do, you do (good job!!) (3:45- 4:24) -" at bounding box center [573, 367] width 746 height 30
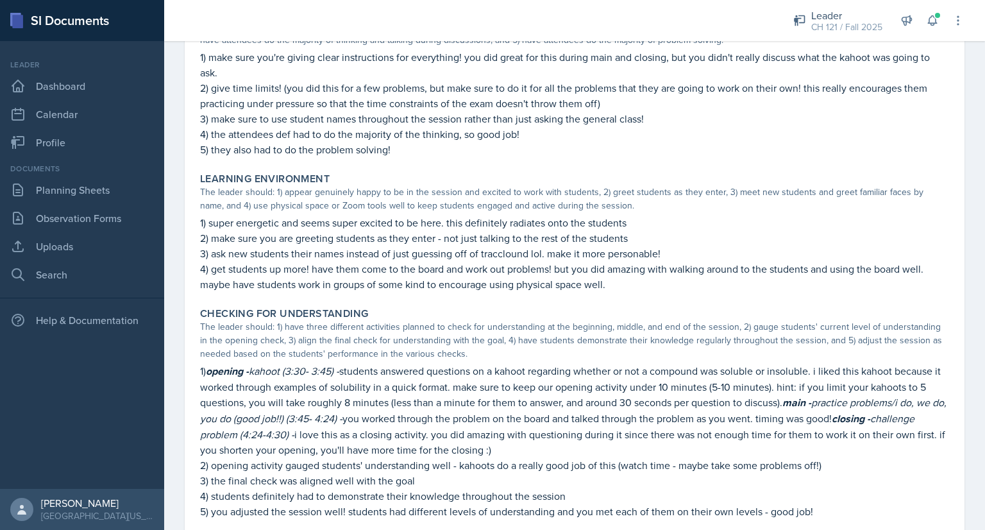
scroll to position [353, 0]
